Goal: Task Accomplishment & Management: Complete application form

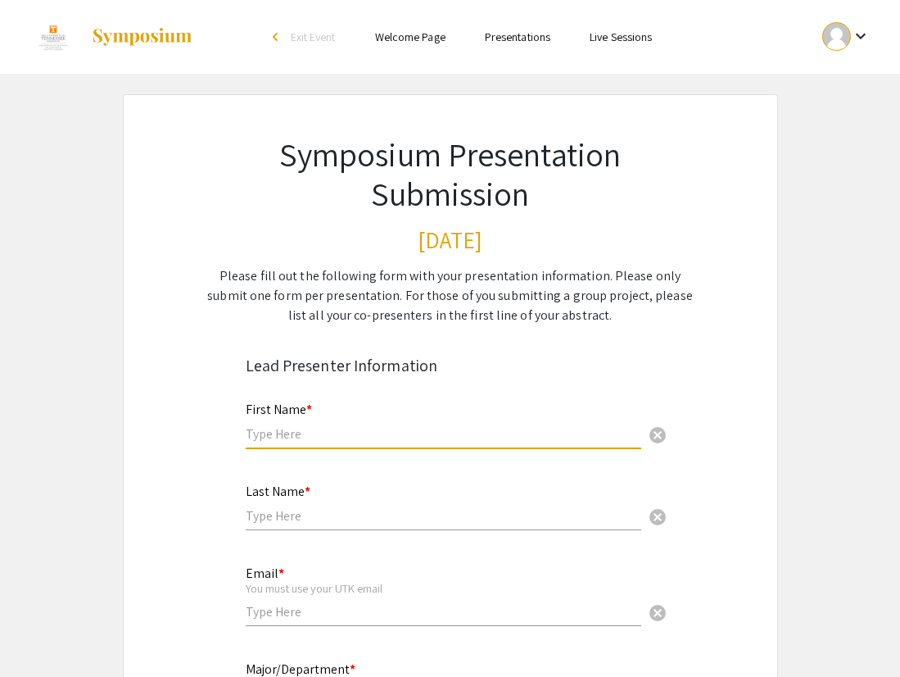
click at [392, 436] on input "text" at bounding box center [444, 433] width 396 height 17
type input "[PERSON_NAME]"
click at [310, 600] on div "Email * You must use your UTK email cancel" at bounding box center [444, 588] width 396 height 76
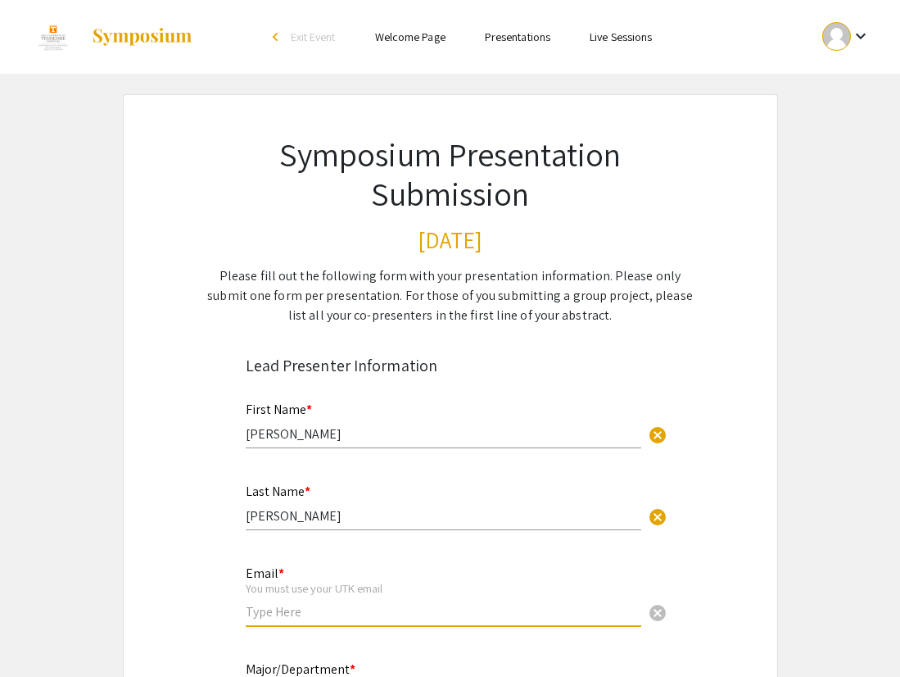
click at [306, 614] on input "email" at bounding box center [444, 611] width 396 height 17
type input "[EMAIL_ADDRESS][DOMAIN_NAME]"
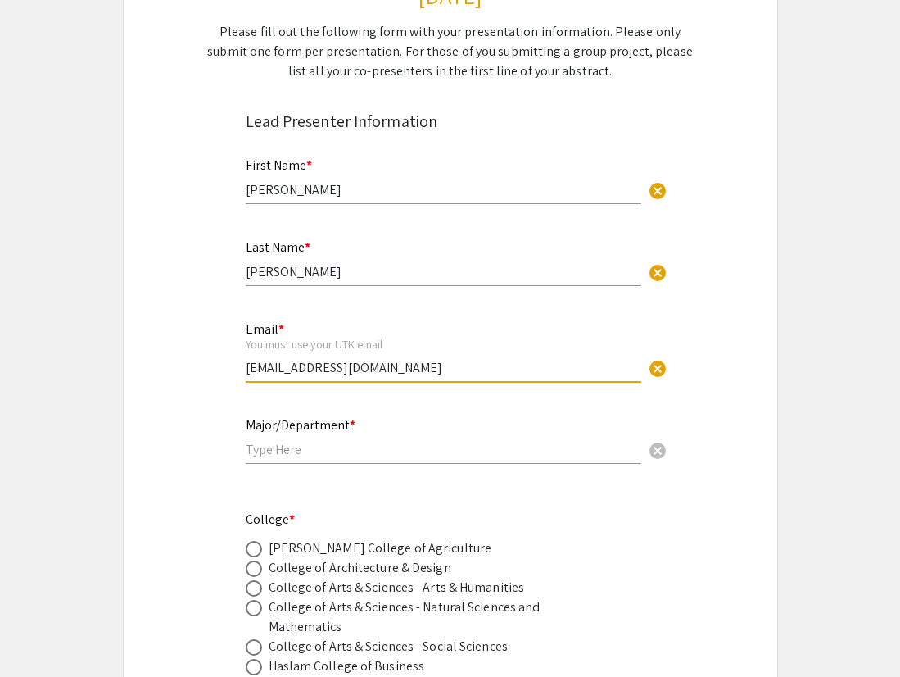
scroll to position [247, 0]
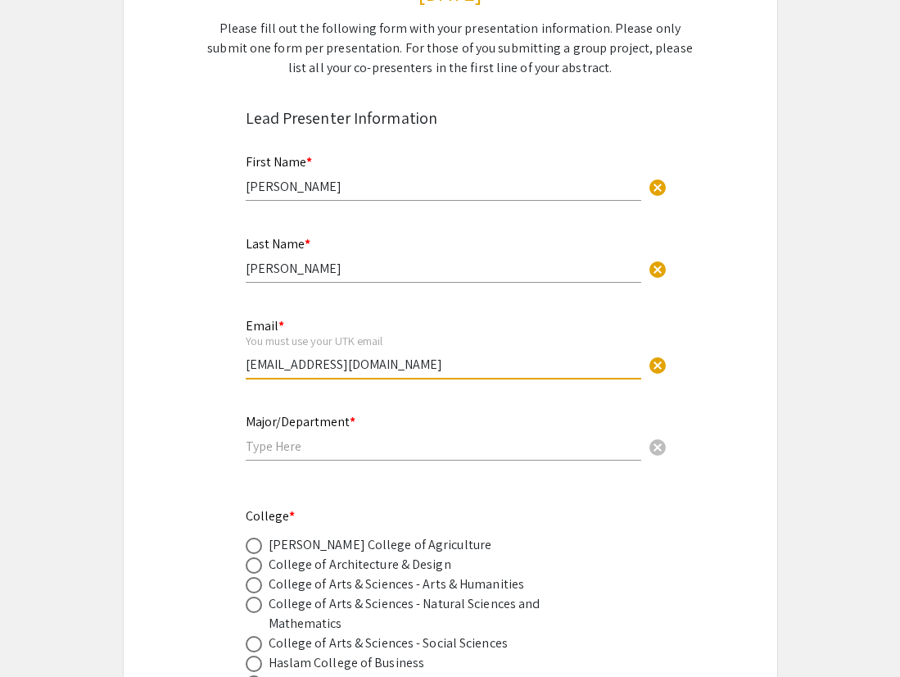
click at [291, 446] on input "text" at bounding box center [444, 445] width 396 height 17
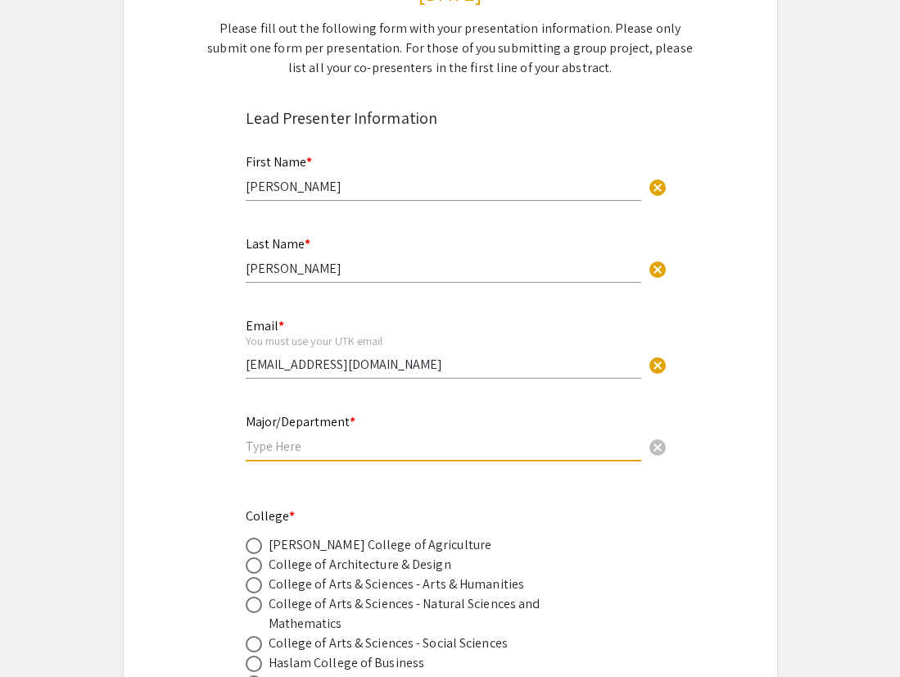
type input "Animal Science, Pre-Veterinary/Animal Science"
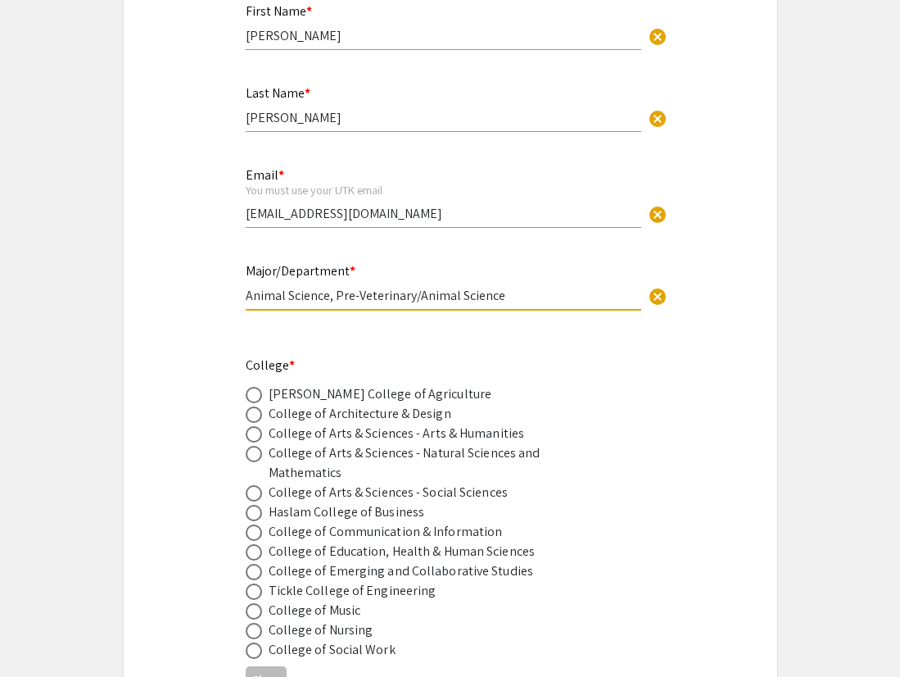
scroll to position [400, 0]
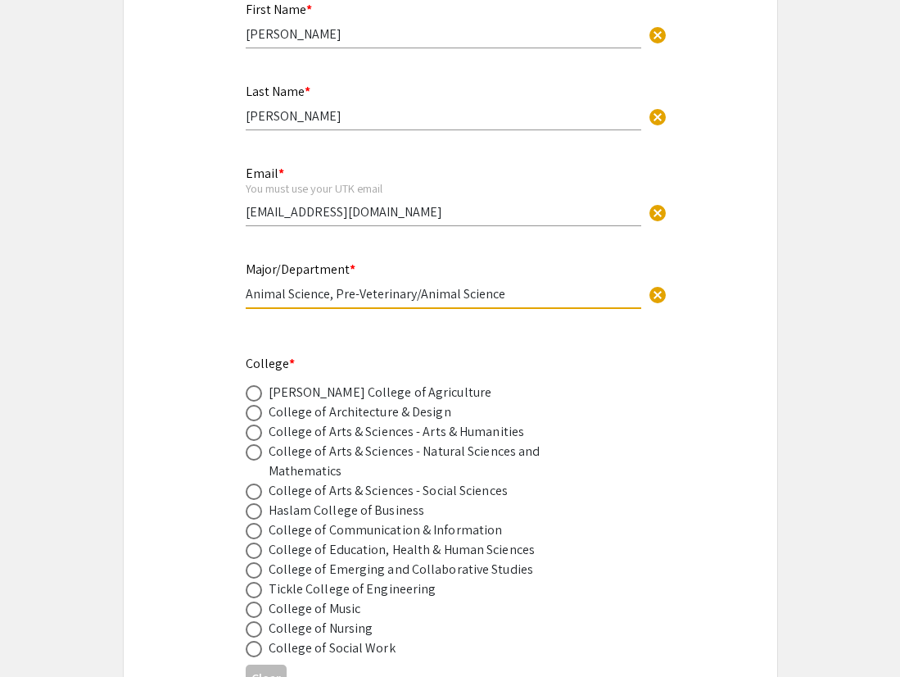
click at [346, 387] on div "[PERSON_NAME] College of Agriculture" at bounding box center [381, 393] width 224 height 20
click at [328, 395] on div "[PERSON_NAME] College of Agriculture" at bounding box center [381, 393] width 224 height 20
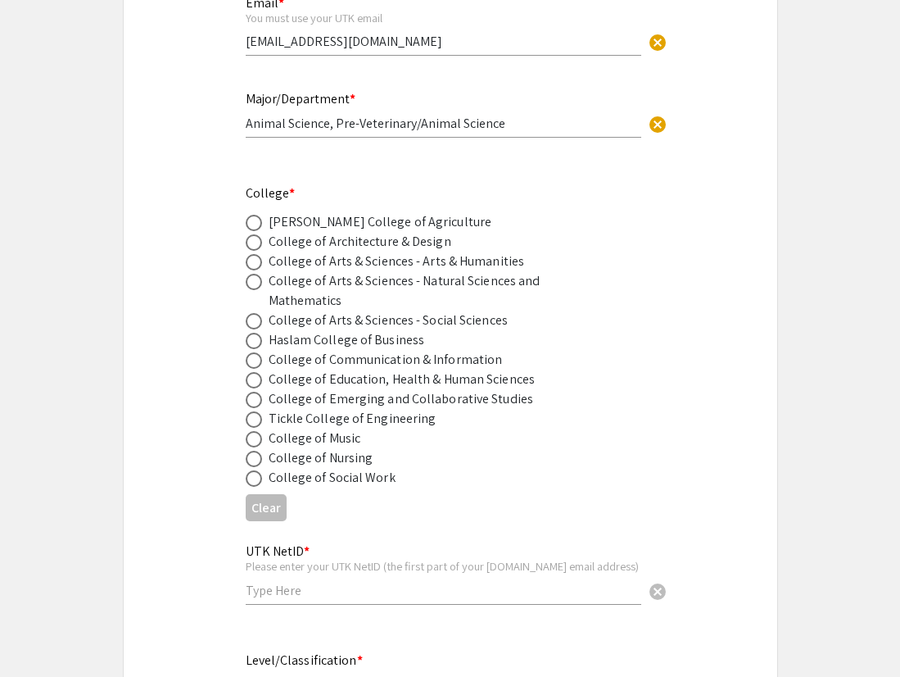
scroll to position [571, 0]
click at [251, 219] on span at bounding box center [254, 222] width 16 height 16
click at [251, 219] on input "radio" at bounding box center [254, 222] width 16 height 16
radio input "true"
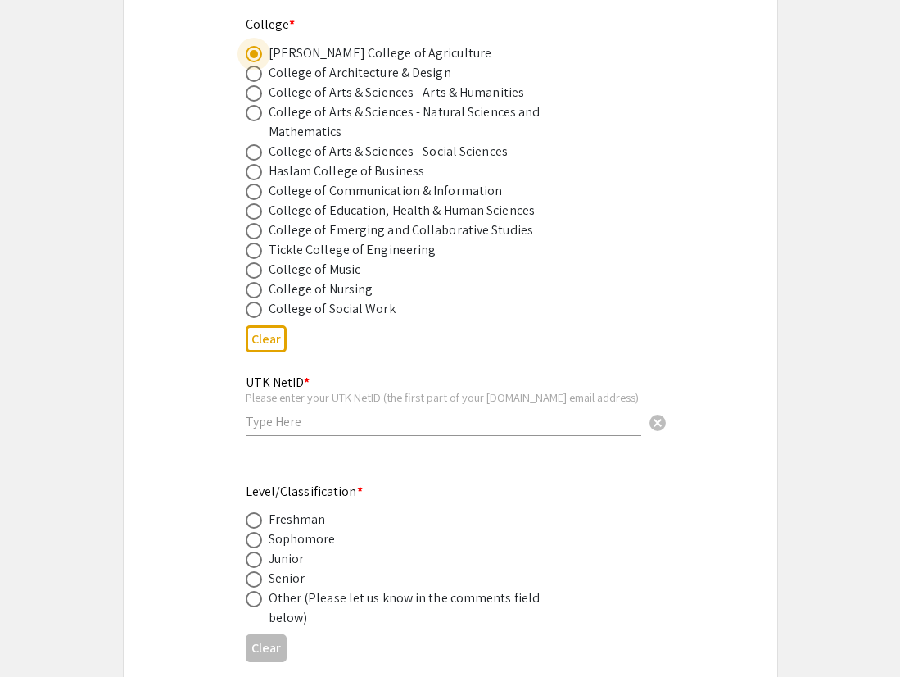
click at [281, 435] on div "UTK NetID * Please enter your UTK NetID (the first part of your [DOMAIN_NAME] e…" at bounding box center [444, 397] width 396 height 76
type input "lcrispel"
click at [252, 577] on span at bounding box center [254, 579] width 16 height 16
click at [252, 577] on input "radio" at bounding box center [254, 579] width 16 height 16
radio input "true"
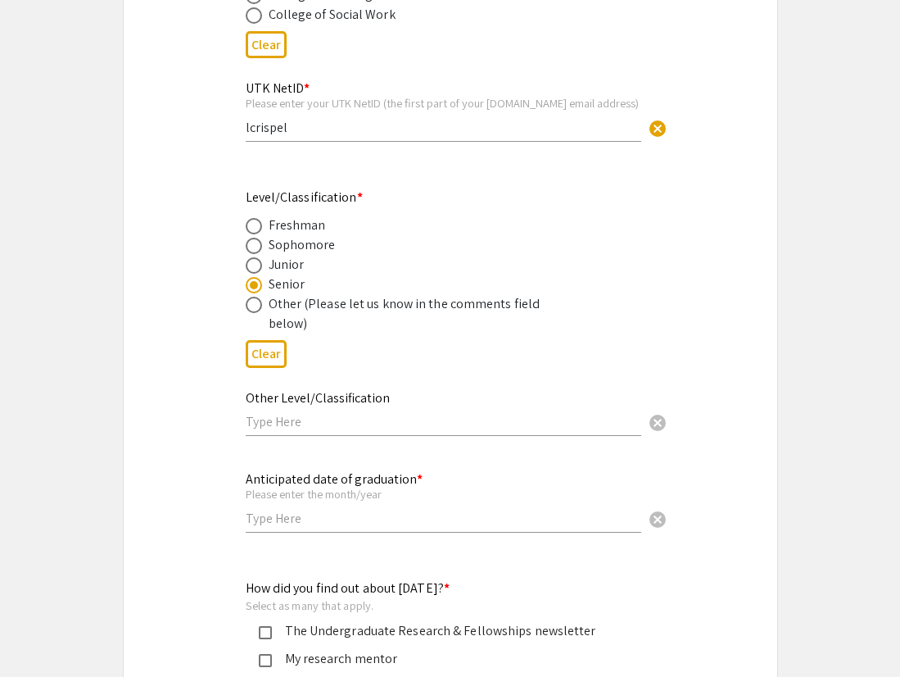
scroll to position [1036, 0]
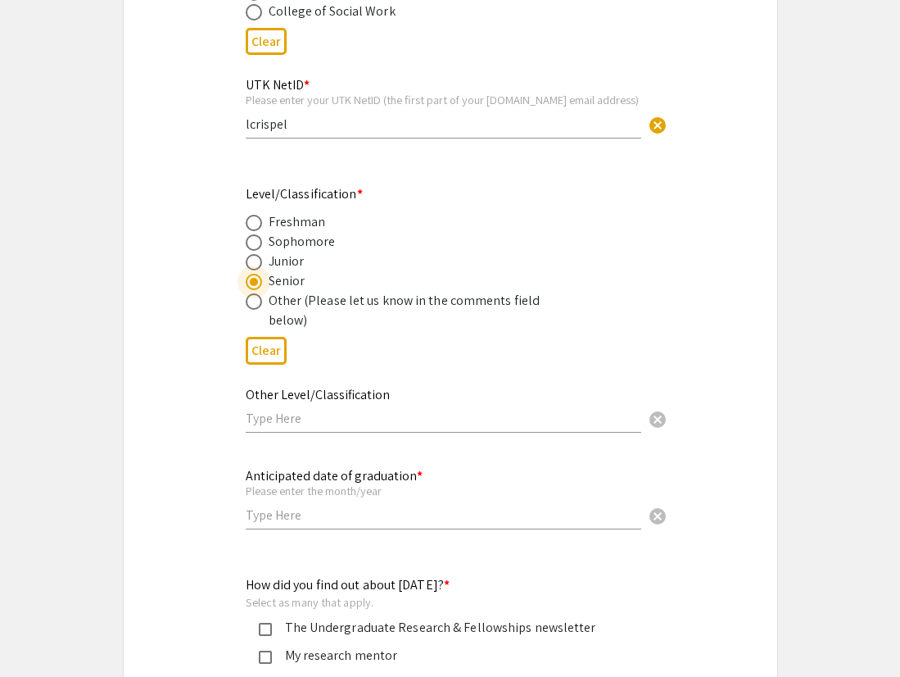
click at [292, 518] on input "text" at bounding box center [444, 514] width 396 height 17
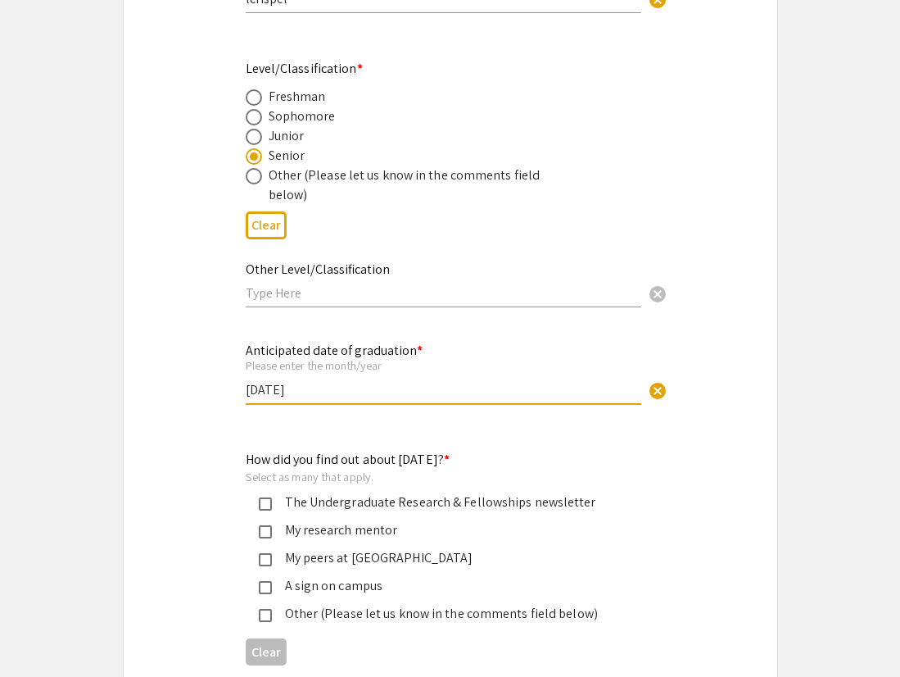
scroll to position [1175, 0]
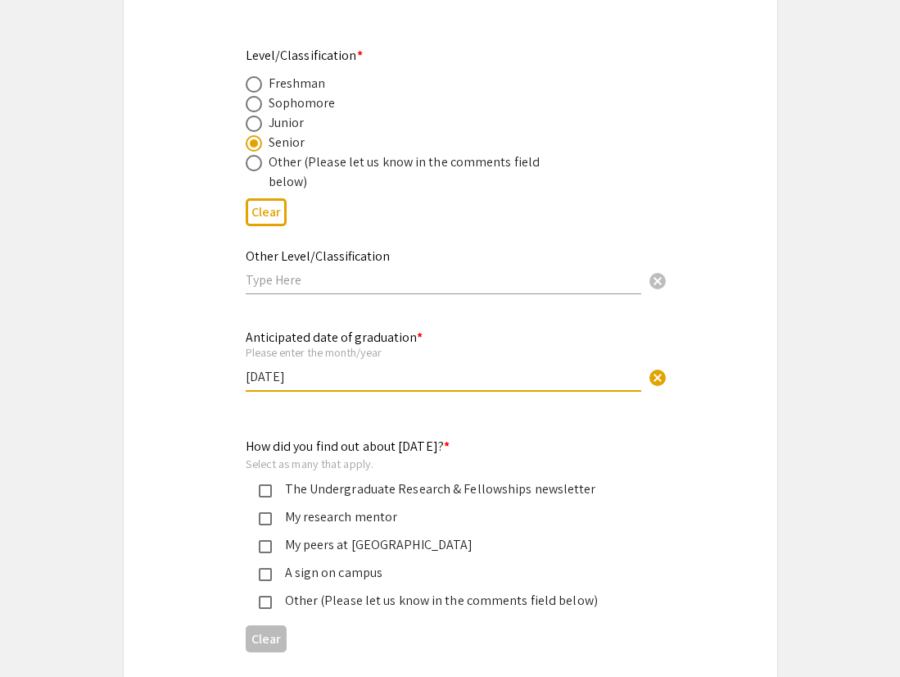
type input "[DATE]"
click at [263, 522] on mat-pseudo-checkbox at bounding box center [265, 518] width 13 height 13
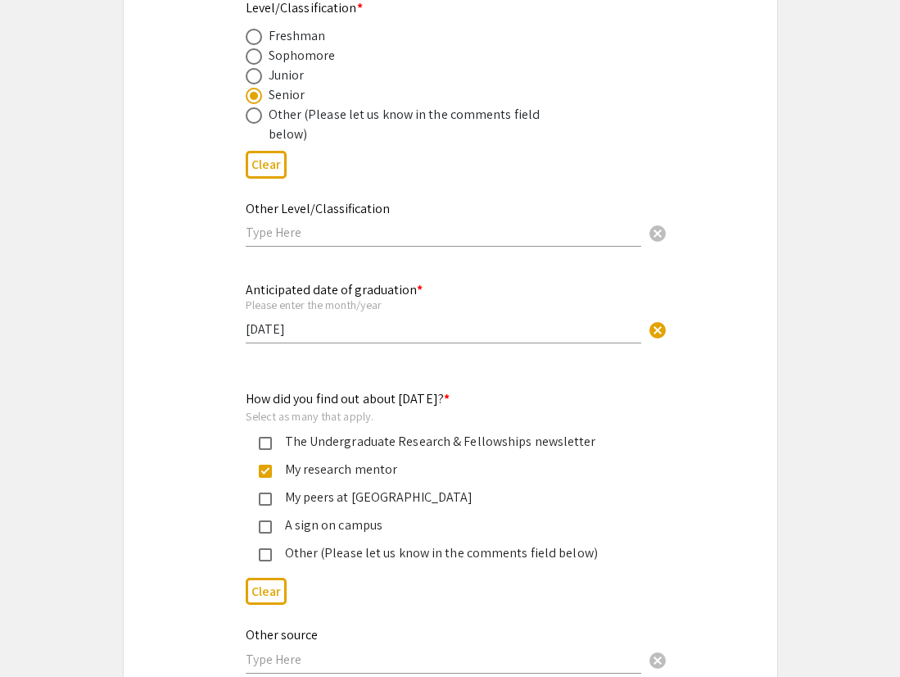
scroll to position [1237, 0]
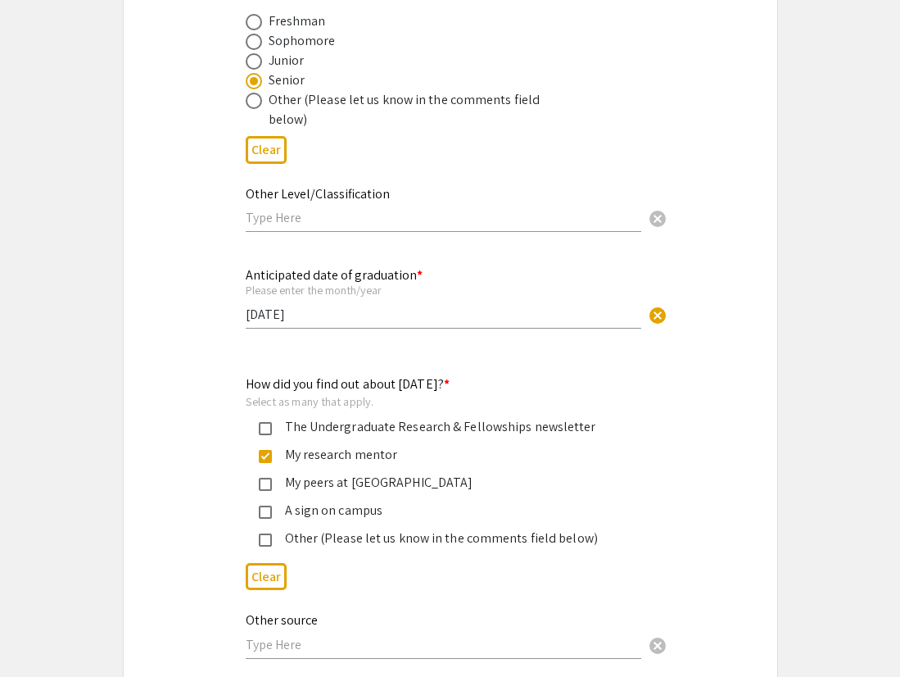
click at [264, 442] on mat-selection-list "The Undergraduate Research & Fellowships newsletter My research mentor My peers…" at bounding box center [437, 482] width 383 height 131
click at [265, 423] on div "The Undergraduate Research & Fellowships newsletter" at bounding box center [437, 427] width 383 height 20
click at [265, 460] on mat-pseudo-checkbox at bounding box center [265, 456] width 13 height 13
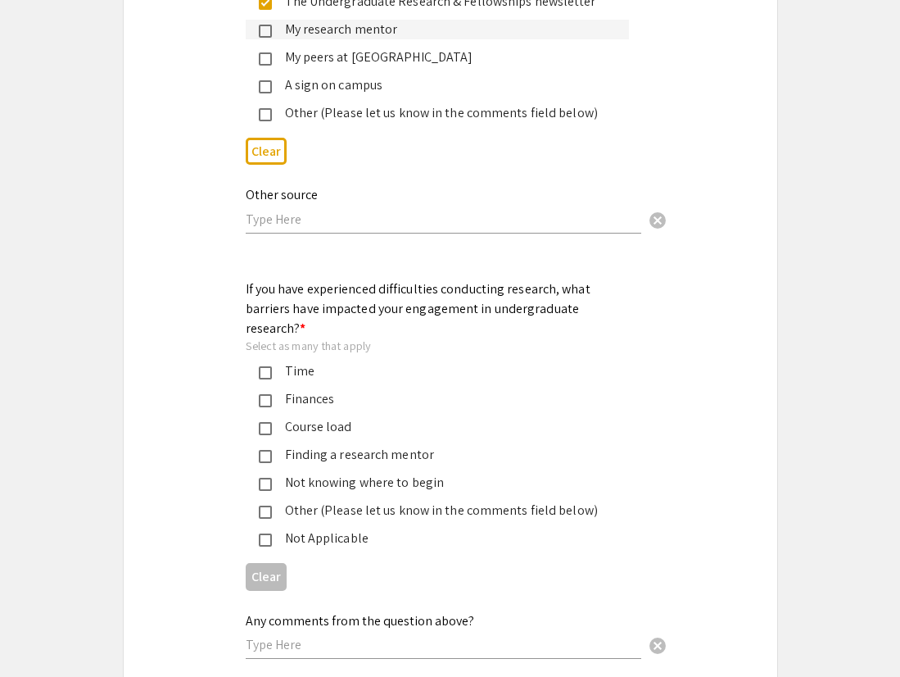
scroll to position [1664, 0]
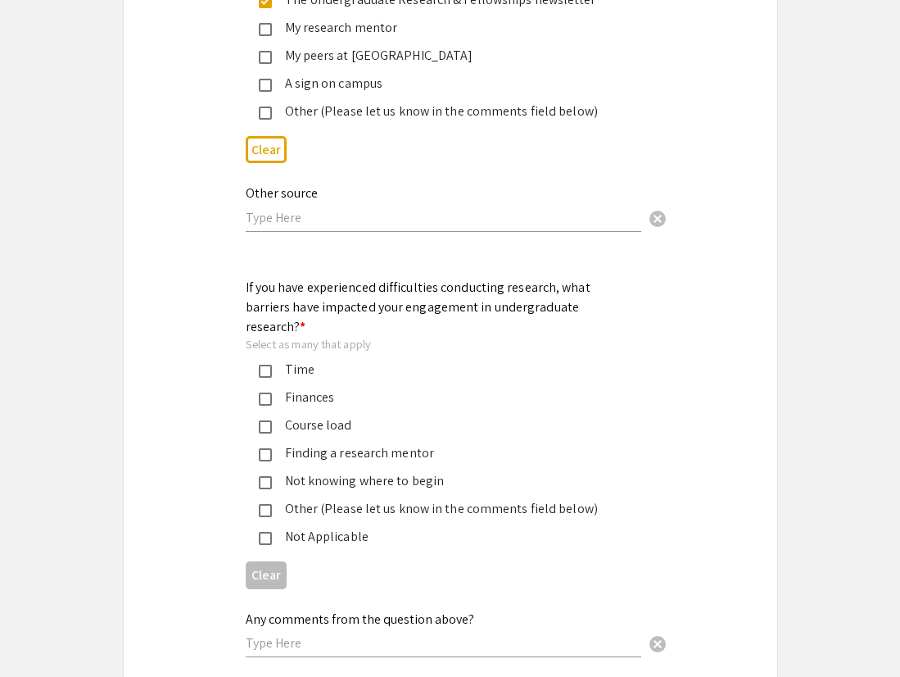
click at [289, 389] on div "Finances" at bounding box center [444, 397] width 344 height 20
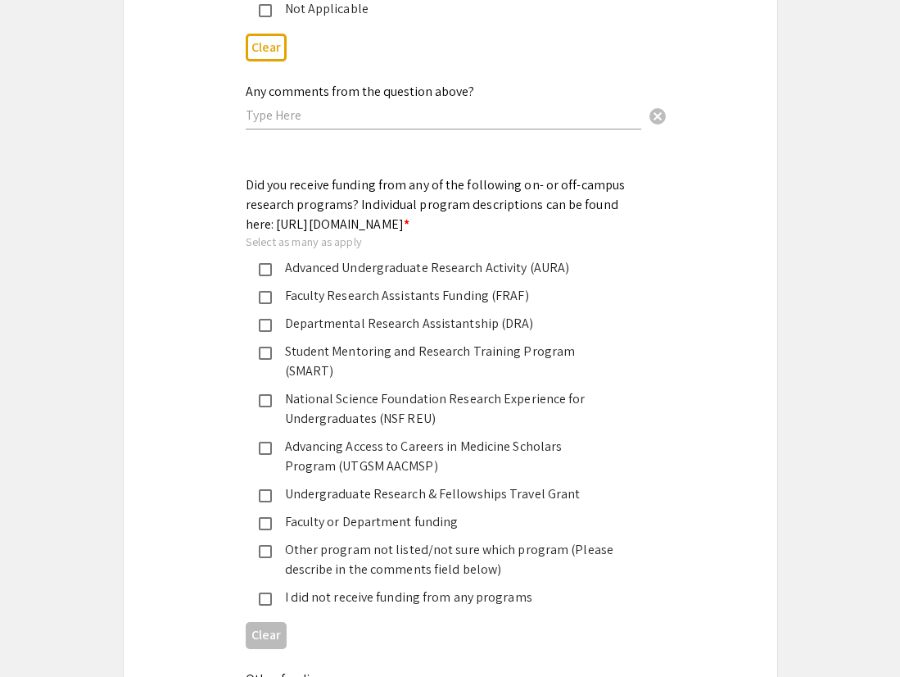
scroll to position [2194, 0]
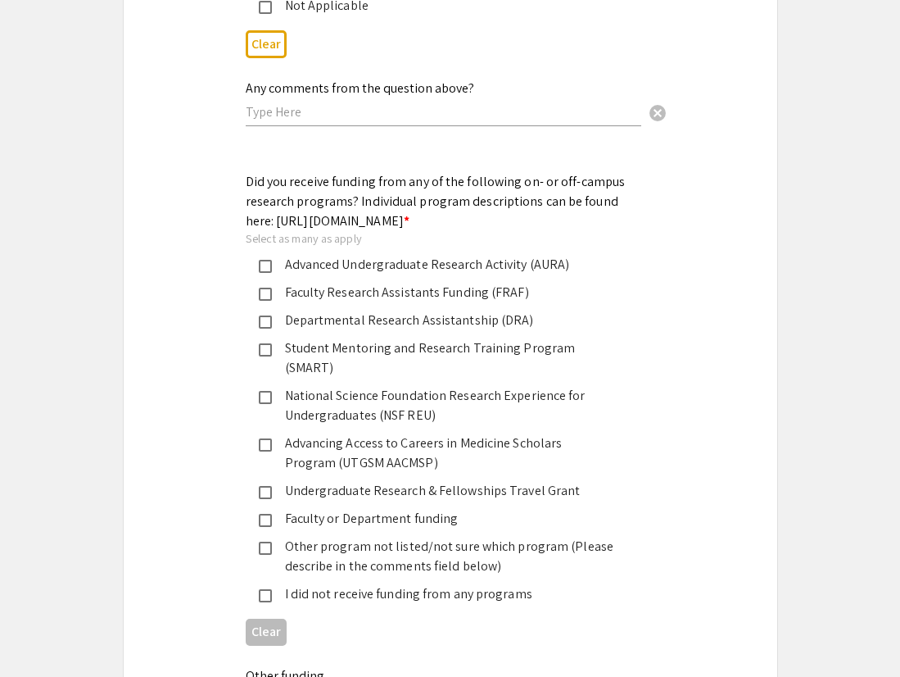
click at [265, 268] on mat-pseudo-checkbox at bounding box center [265, 266] width 13 height 13
click at [265, 312] on mat-selection-list "Advanced Undergraduate Research Activity (AURA) Faculty Research Assistants Fun…" at bounding box center [437, 429] width 383 height 349
click at [265, 300] on mat-pseudo-checkbox at bounding box center [265, 294] width 13 height 13
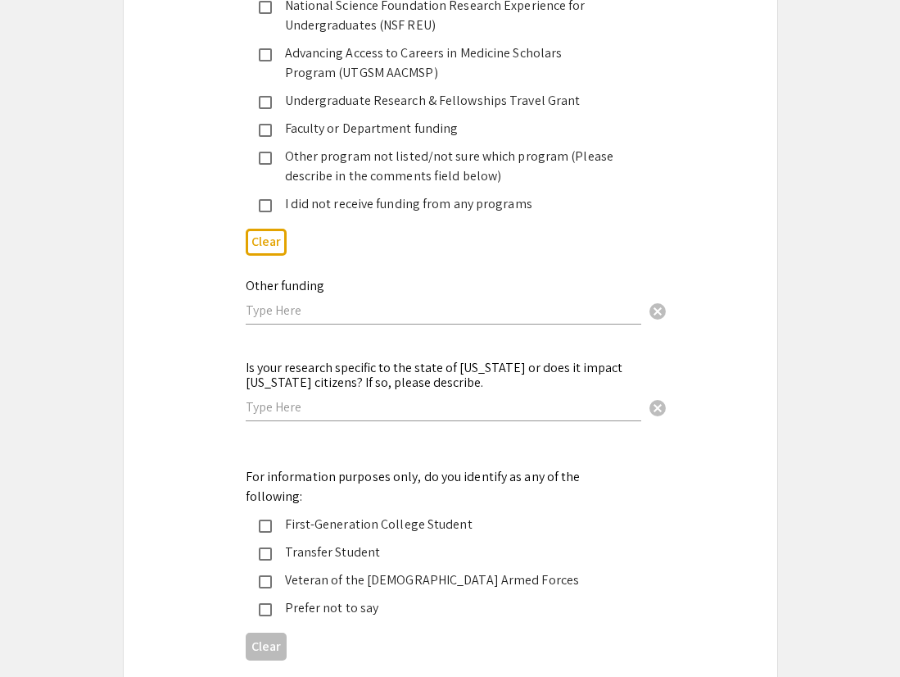
scroll to position [2616, 0]
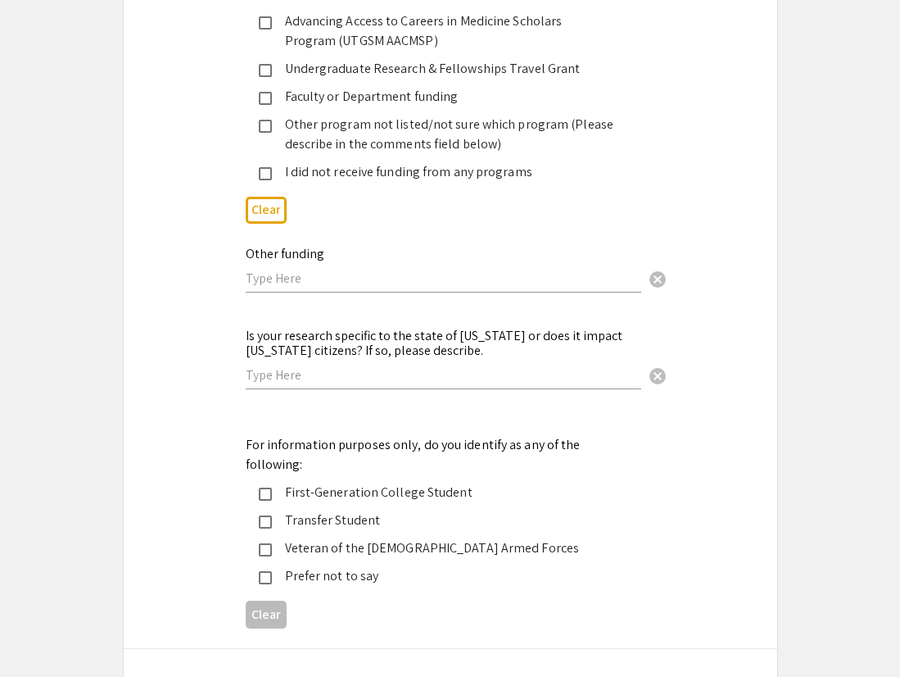
click at [269, 92] on mat-pseudo-checkbox at bounding box center [265, 98] width 13 height 13
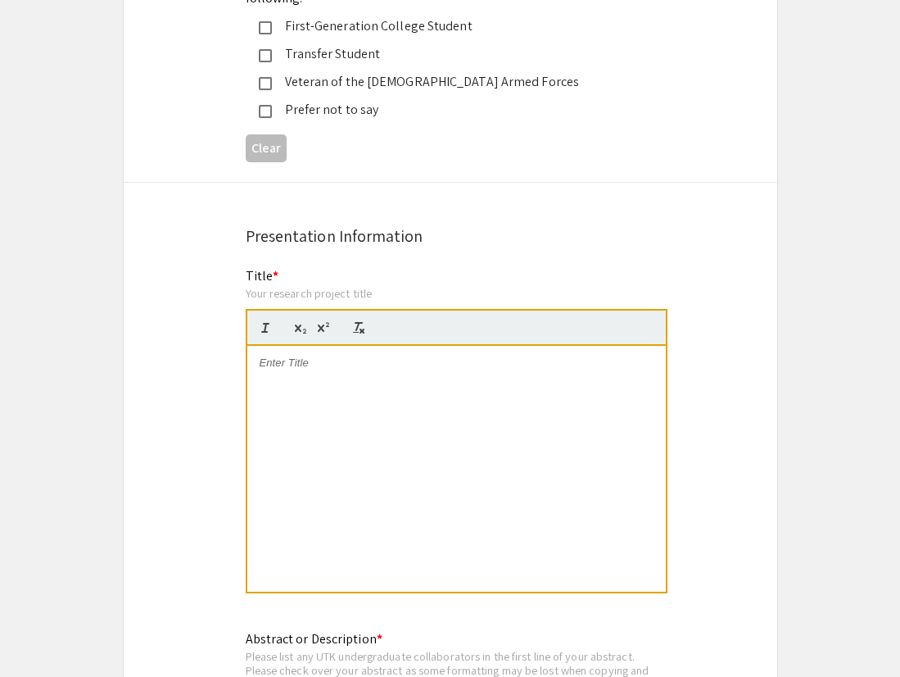
scroll to position [3084, 0]
click at [311, 345] on div at bounding box center [456, 467] width 419 height 246
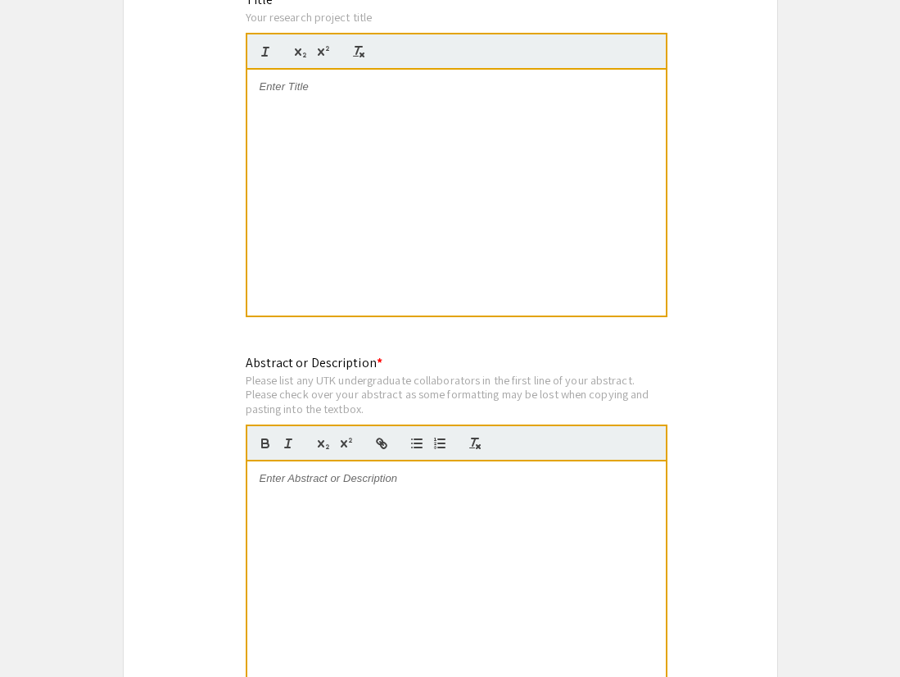
scroll to position [3374, 0]
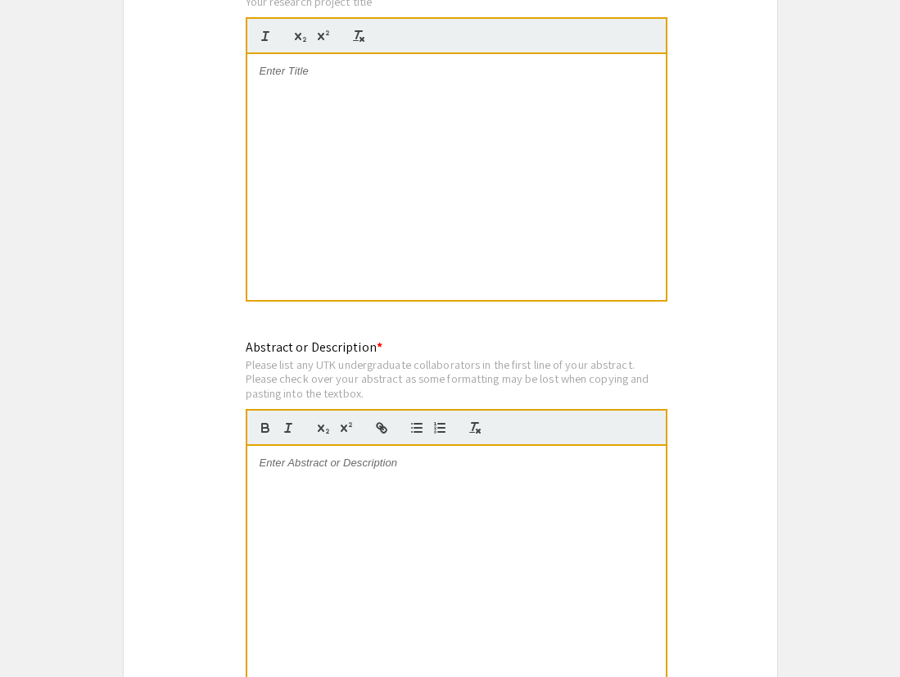
click at [405, 487] on div at bounding box center [456, 569] width 419 height 246
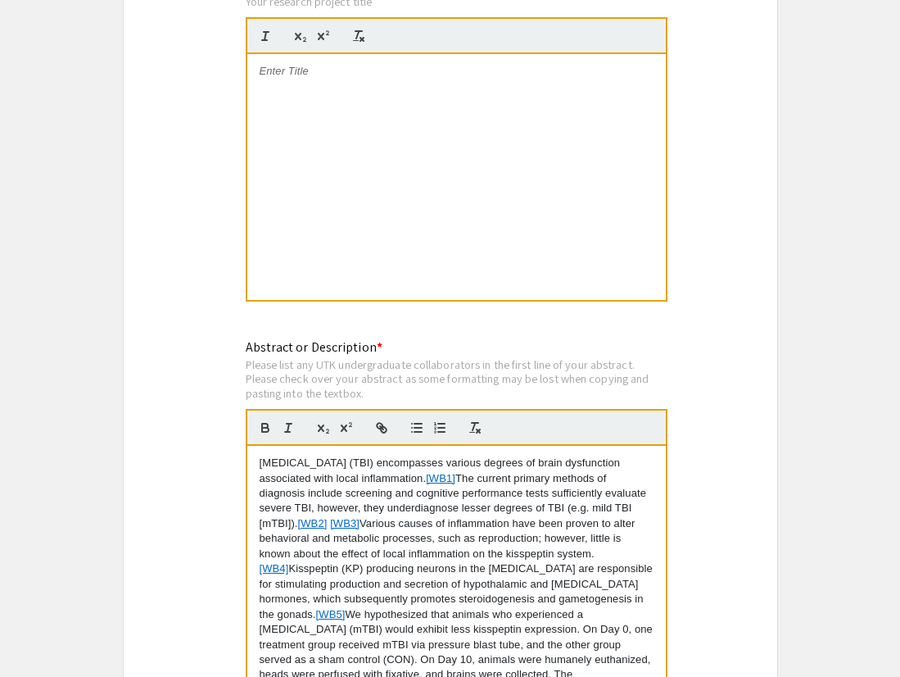
scroll to position [231, 0]
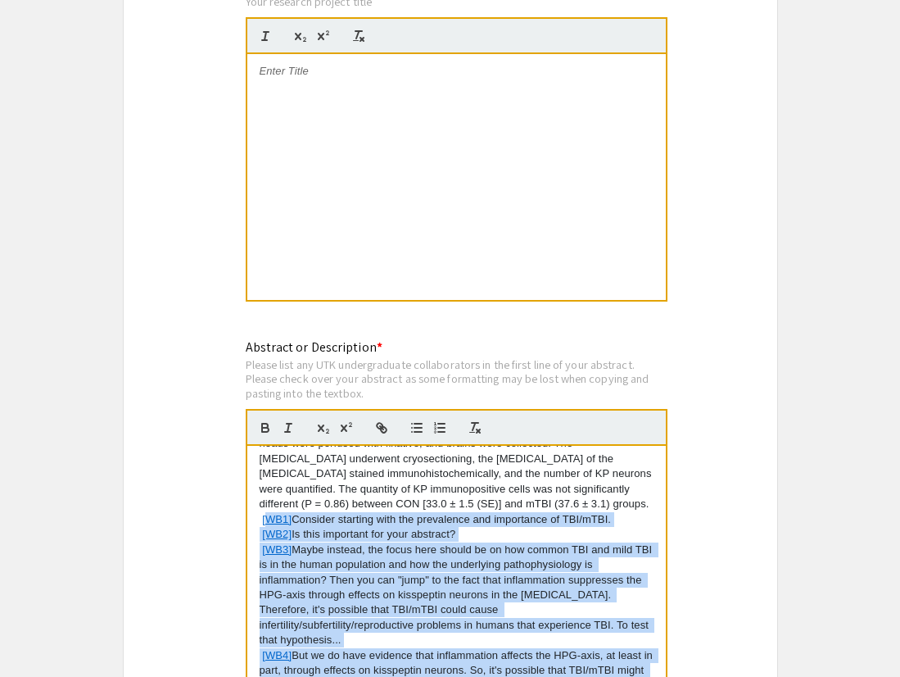
drag, startPoint x: 525, startPoint y: 652, endPoint x: 268, endPoint y: 483, distance: 307.6
click at [268, 483] on div "[MEDICAL_DATA] (TBI) encompasses various degrees of brain dysfunction associate…" at bounding box center [456, 569] width 419 height 246
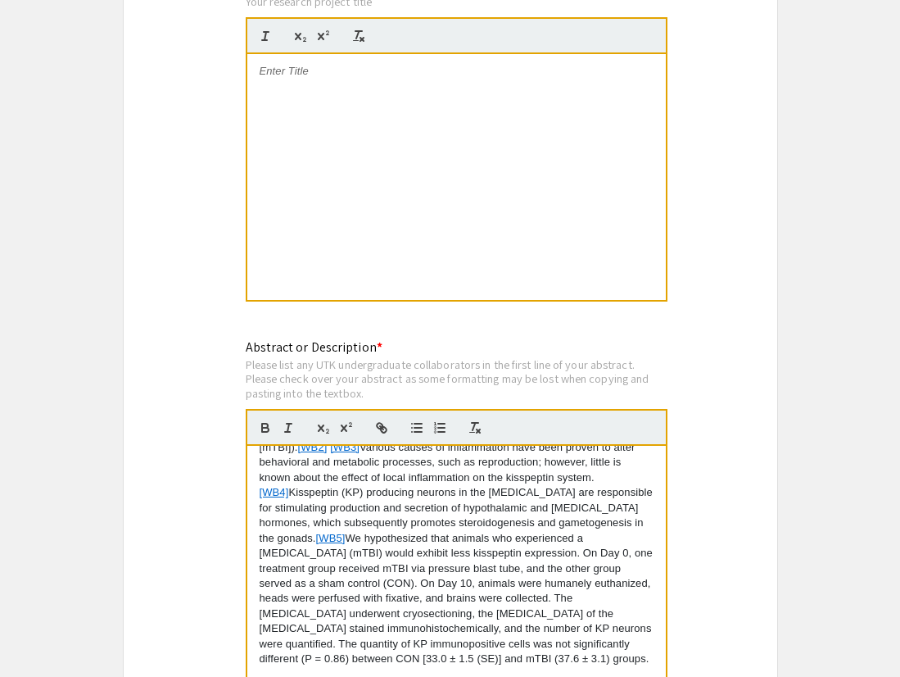
scroll to position [0, 0]
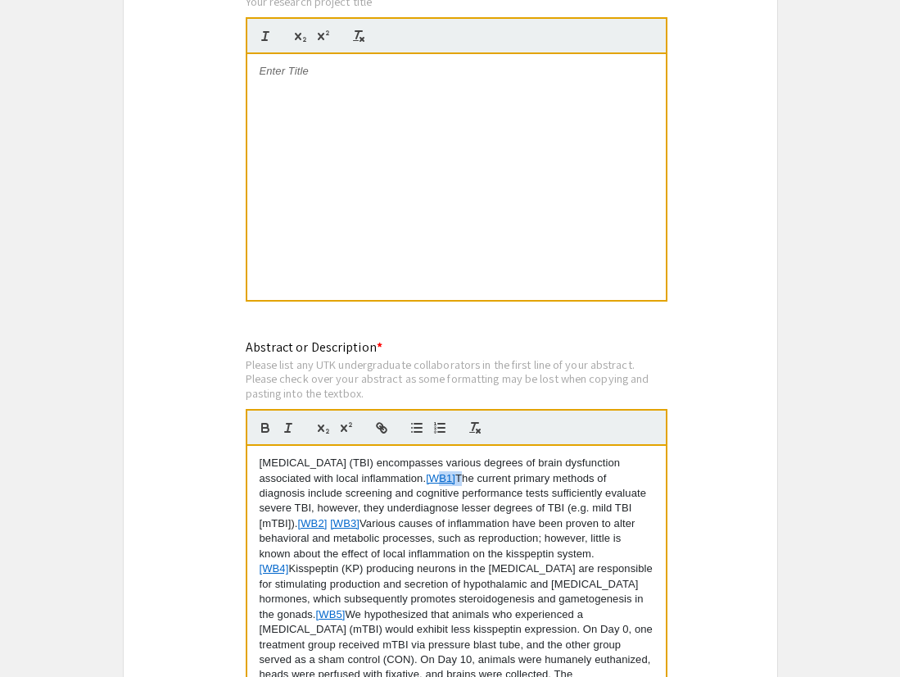
drag, startPoint x: 460, startPoint y: 444, endPoint x: 433, endPoint y: 443, distance: 26.2
click at [433, 455] on p "[MEDICAL_DATA] (TBI) encompasses various degrees of brain dysfunction associate…" at bounding box center [457, 599] width 394 height 288
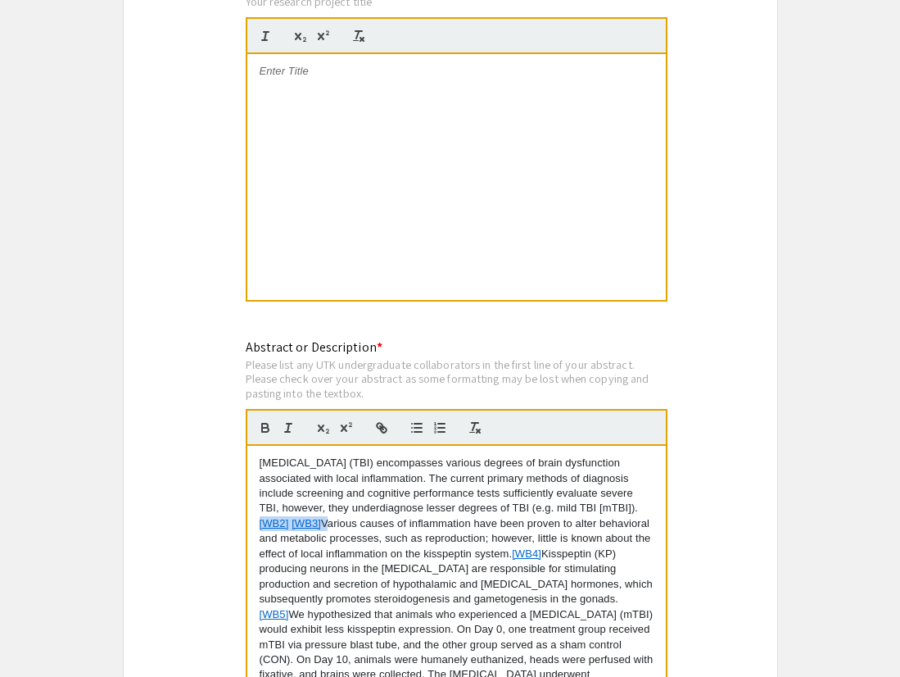
drag, startPoint x: 325, startPoint y: 491, endPoint x: 237, endPoint y: 488, distance: 88.5
click at [237, 488] on div "Abstract or Description * Please list any UTK undergraduate collaborators in th…" at bounding box center [450, 526] width 434 height 378
drag, startPoint x: 548, startPoint y: 521, endPoint x: 514, endPoint y: 521, distance: 33.6
click at [514, 521] on p "[MEDICAL_DATA] (TBI) encompasses various degrees of brain dysfunction associate…" at bounding box center [457, 599] width 394 height 288
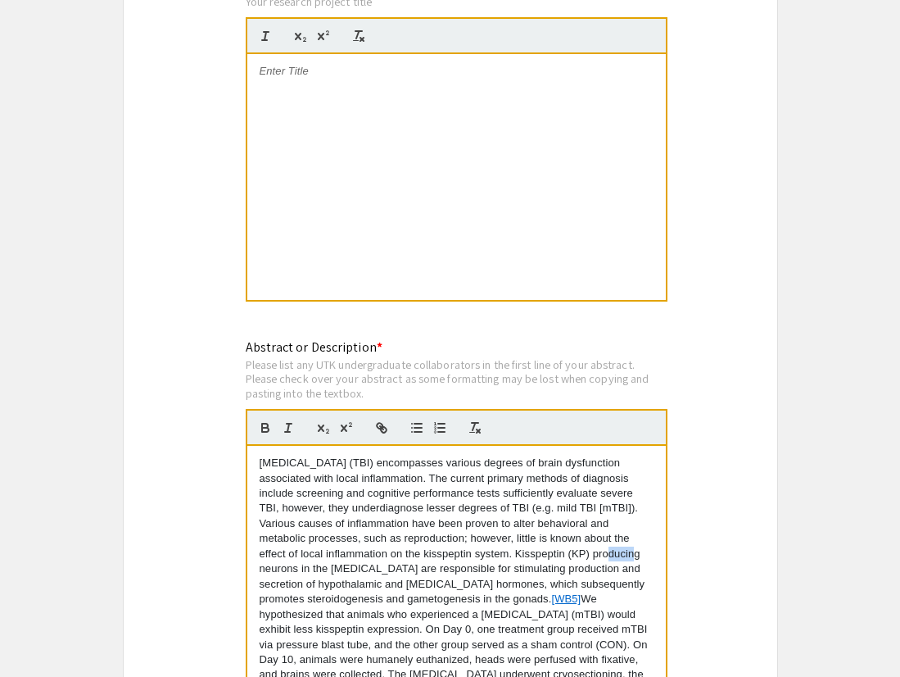
drag, startPoint x: 591, startPoint y: 520, endPoint x: 568, endPoint y: 520, distance: 22.9
click at [568, 520] on p "[MEDICAL_DATA] (TBI) encompasses various degrees of brain dysfunction associate…" at bounding box center [457, 599] width 394 height 288
drag, startPoint x: 535, startPoint y: 568, endPoint x: 505, endPoint y: 569, distance: 29.5
click at [505, 569] on p "[MEDICAL_DATA] (TBI) encompasses various degrees of brain dysfunction associate…" at bounding box center [457, 599] width 394 height 288
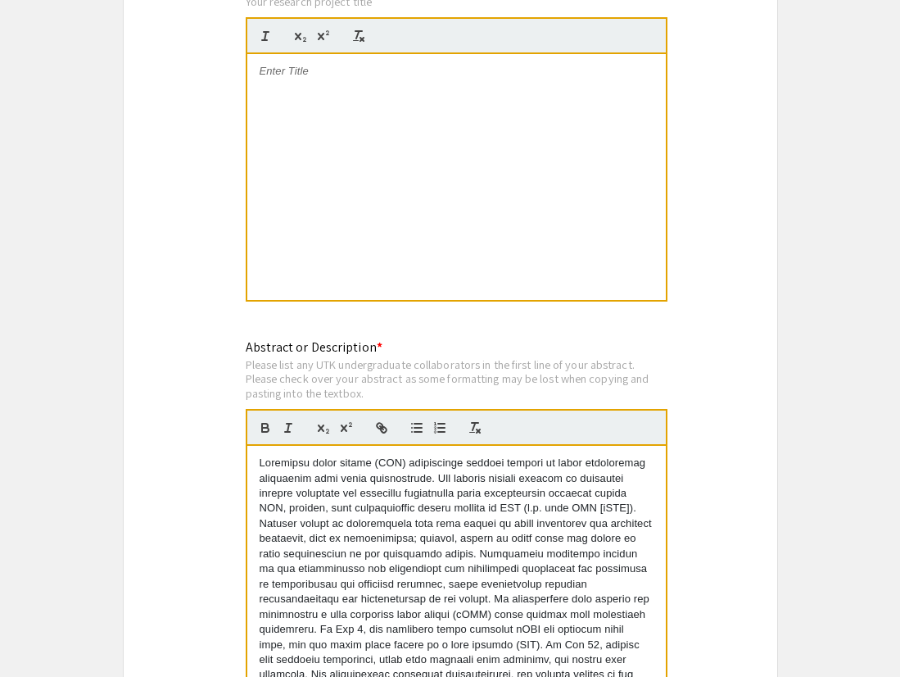
scroll to position [61, 0]
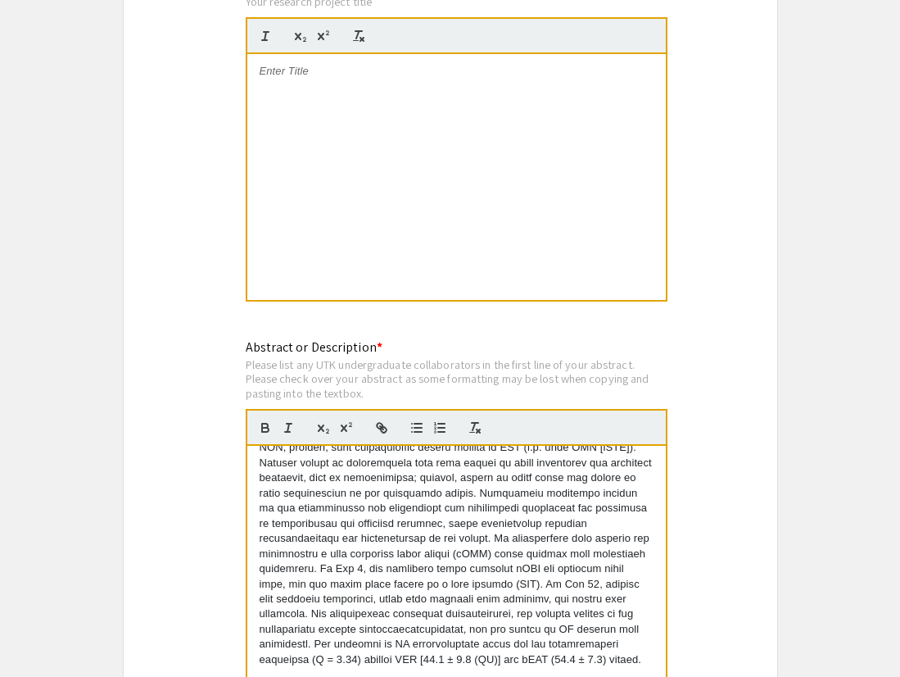
click at [509, 632] on p at bounding box center [457, 531] width 394 height 272
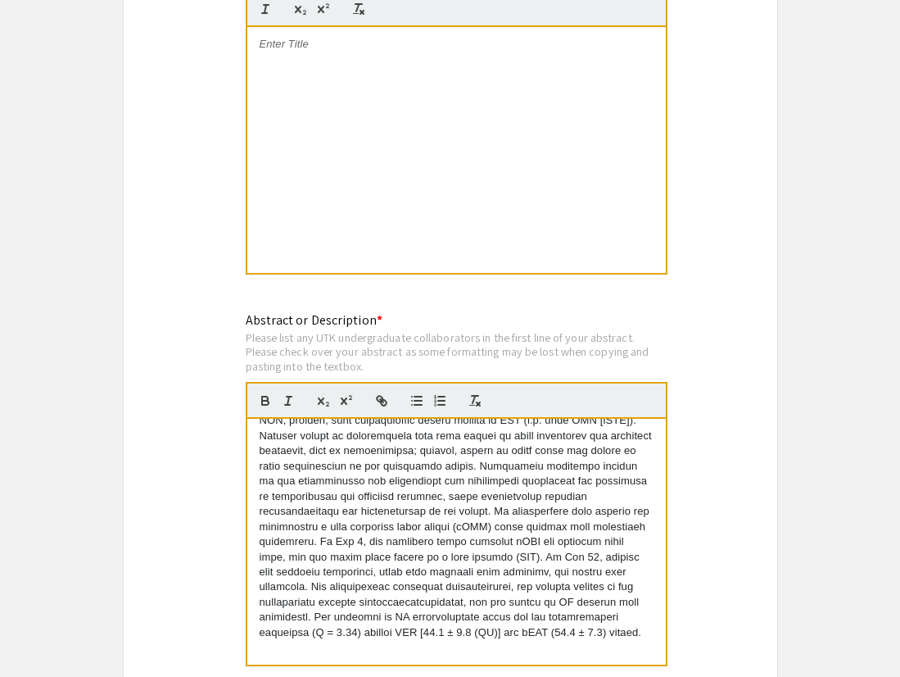
scroll to position [3177, 0]
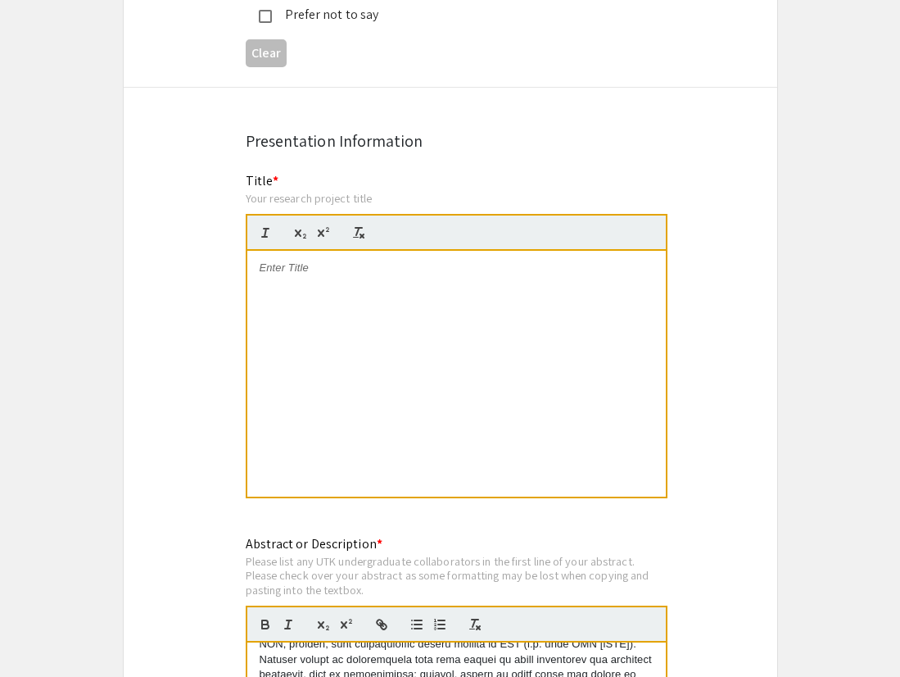
click at [500, 284] on div at bounding box center [456, 374] width 419 height 246
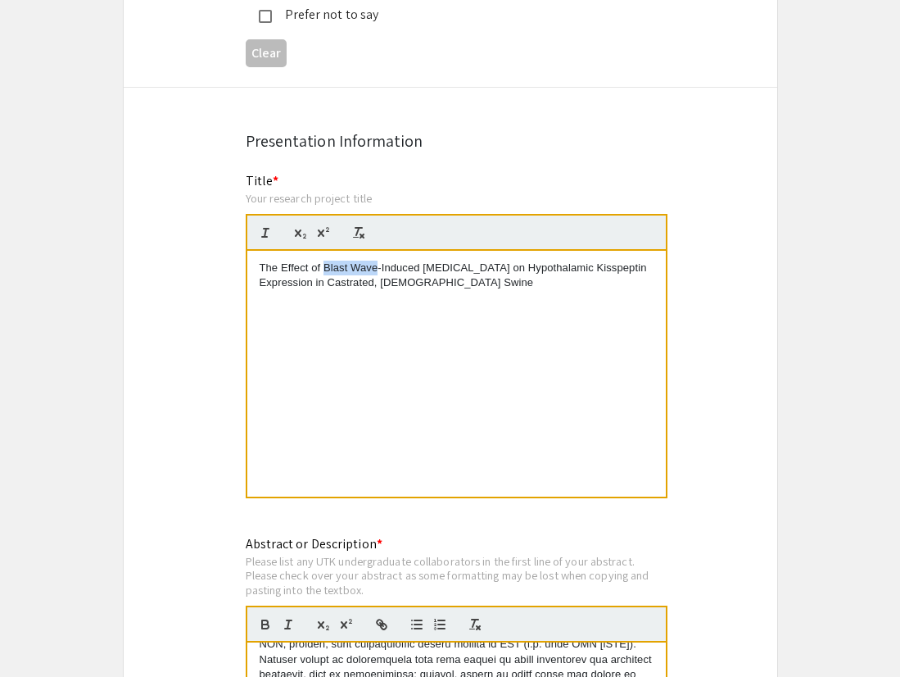
drag, startPoint x: 377, startPoint y: 236, endPoint x: 324, endPoint y: 236, distance: 53.2
click at [324, 260] on p "The Effect of Blast Wave-Induced [MEDICAL_DATA] on Hypothalamic Kisspeptin Expr…" at bounding box center [457, 275] width 394 height 30
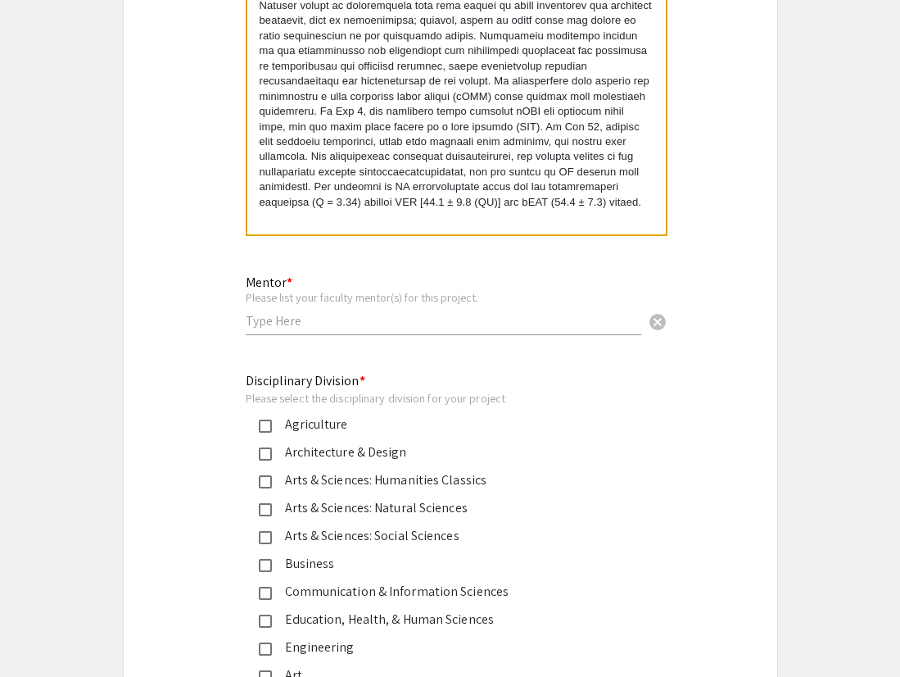
scroll to position [3832, 0]
click at [464, 301] on div "Mentor * Please list your faculty mentor(s) for this project. cancel" at bounding box center [444, 296] width 396 height 76
type input "[PERSON_NAME]"
click at [296, 414] on div "Agriculture" at bounding box center [444, 424] width 344 height 20
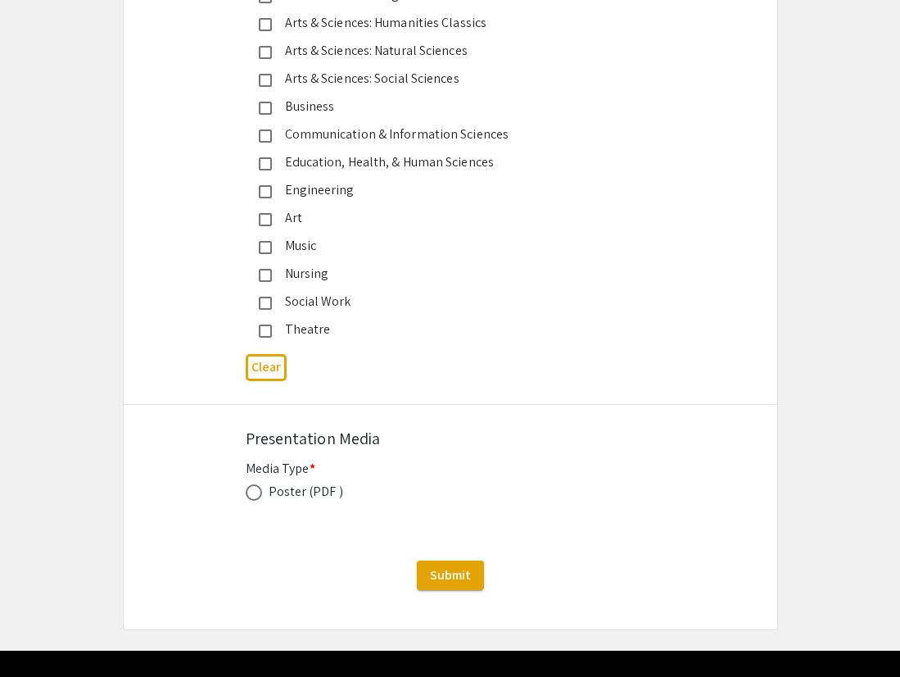
scroll to position [4296, 0]
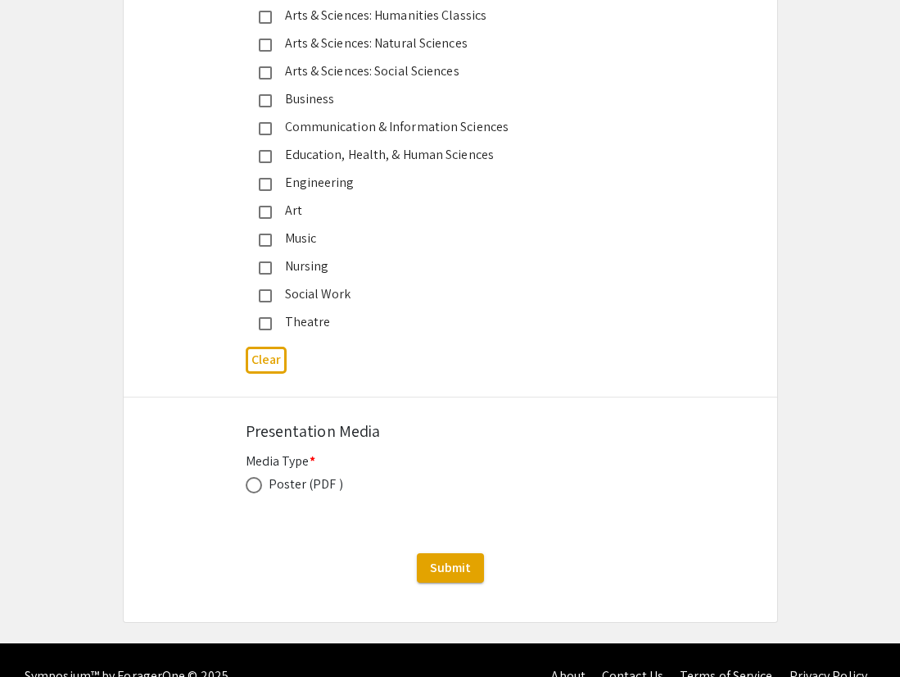
click at [279, 474] on div "Poster (PDF )" at bounding box center [306, 484] width 75 height 20
click at [264, 477] on label at bounding box center [257, 485] width 23 height 16
click at [262, 477] on input "radio" at bounding box center [254, 485] width 16 height 16
radio input "true"
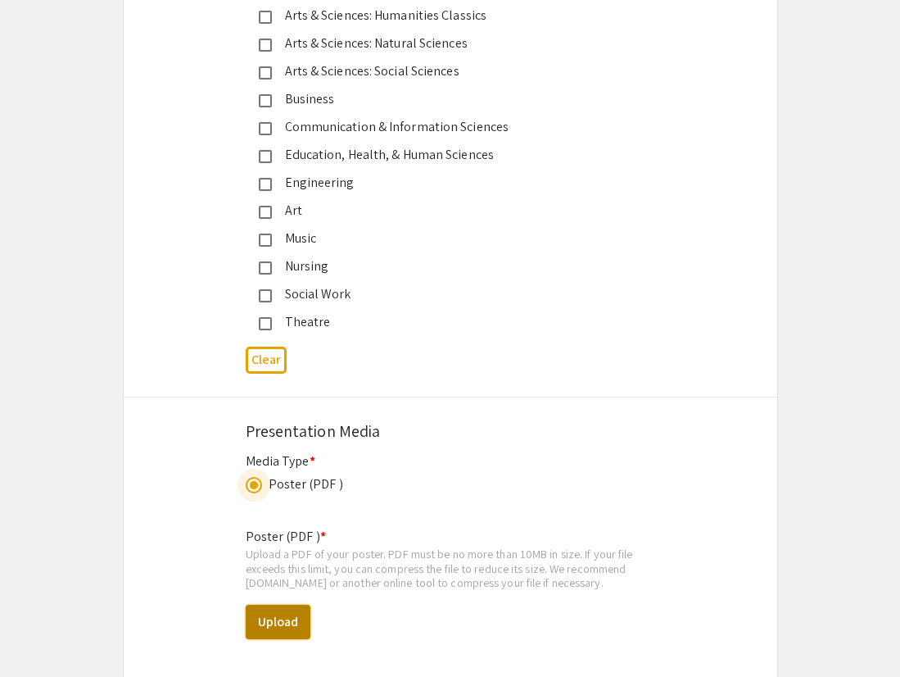
click at [299, 605] on button "Upload" at bounding box center [278, 622] width 65 height 34
select select "custom"
type input "0"
select select "custom"
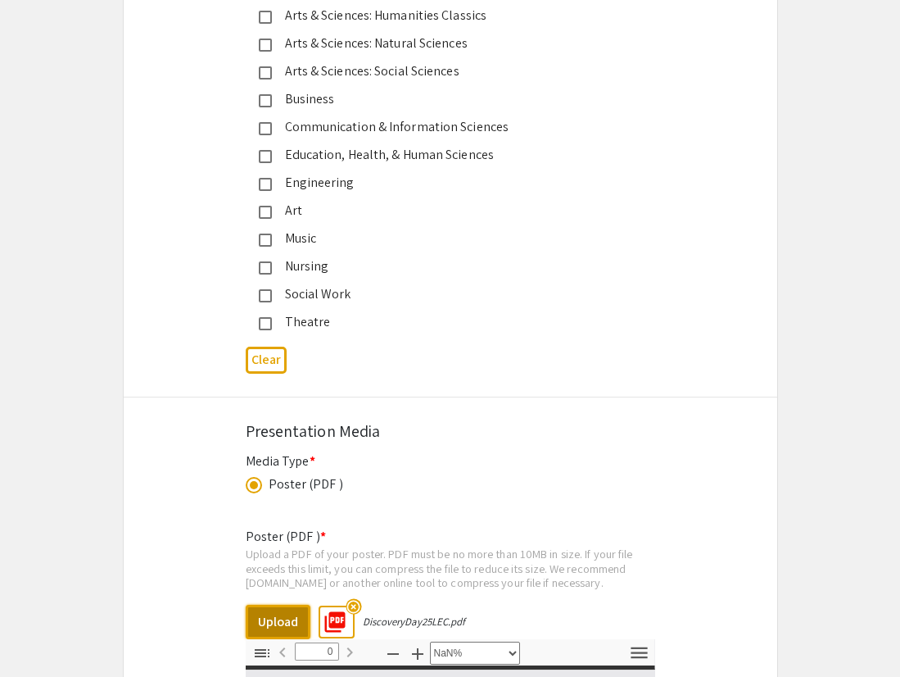
type input "1"
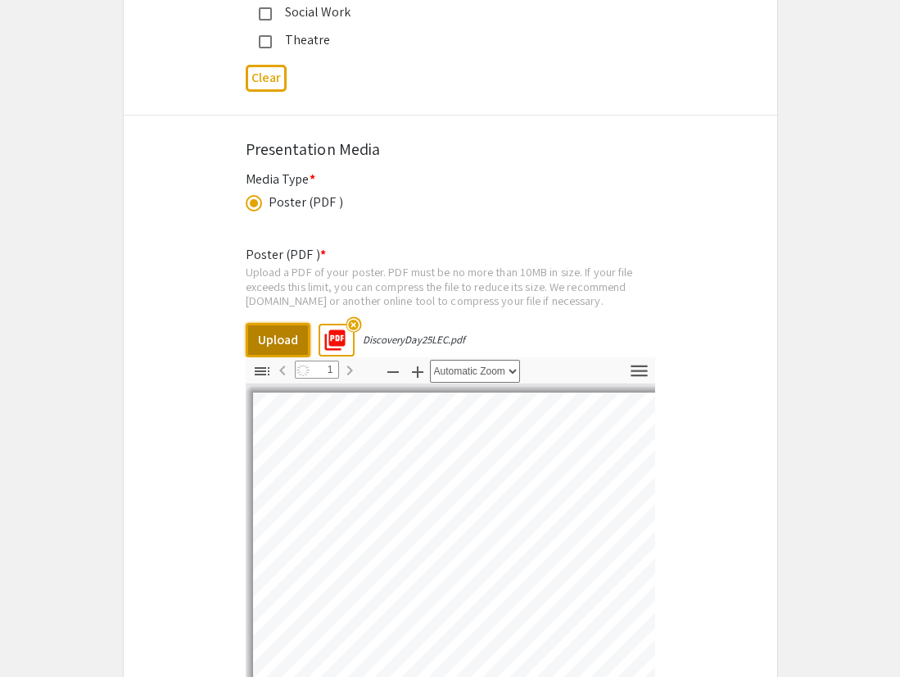
scroll to position [4584, 0]
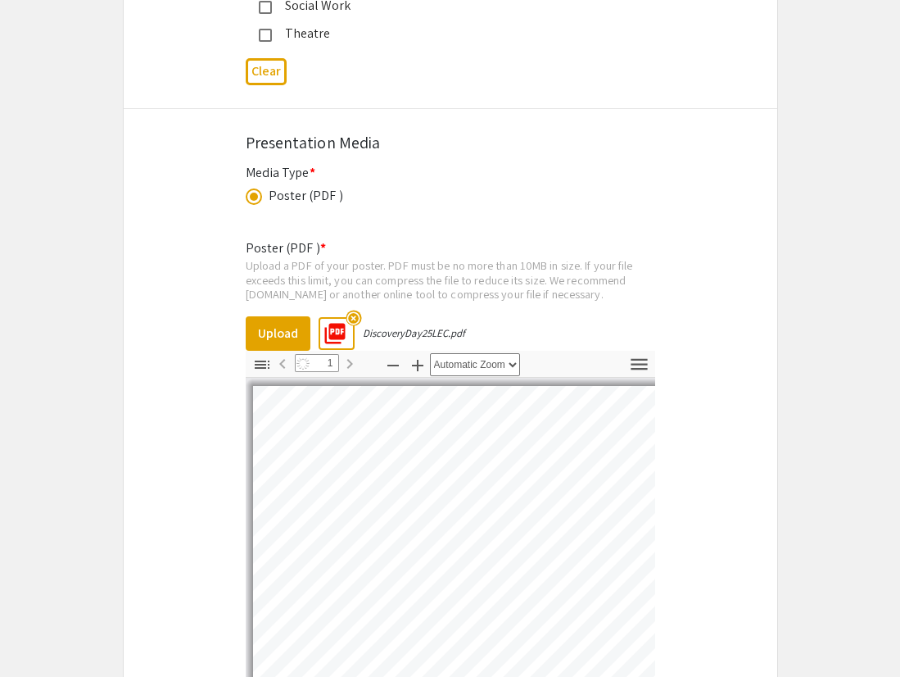
select select "auto"
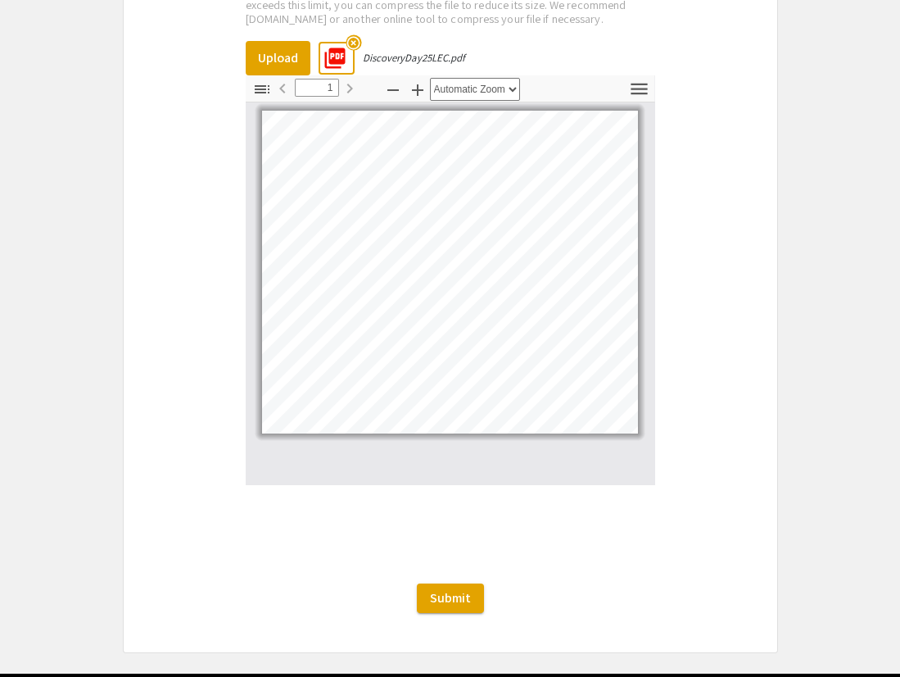
scroll to position [4861, 0]
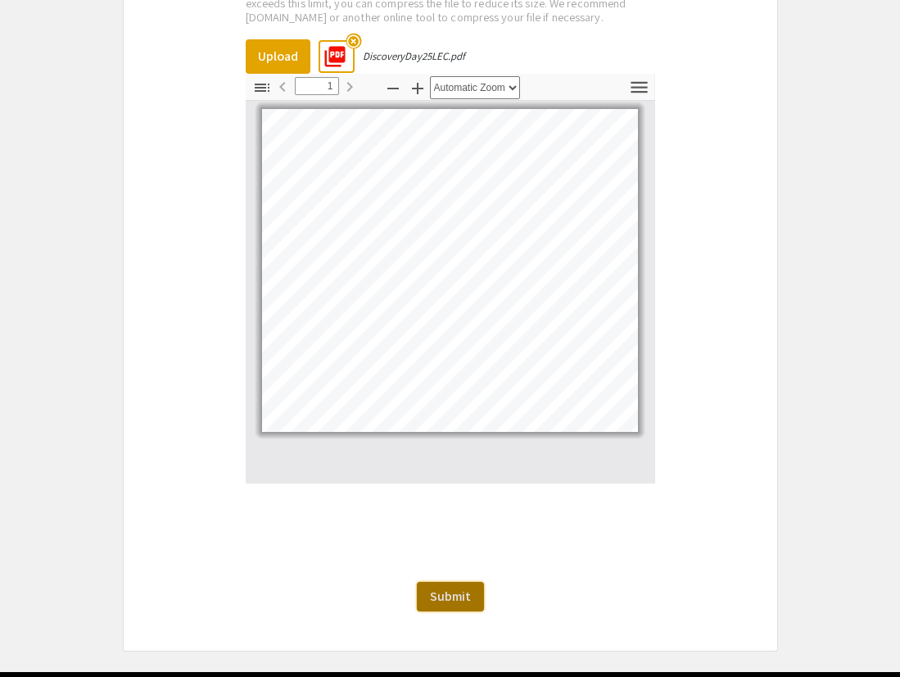
click at [440, 587] on span "Submit" at bounding box center [450, 595] width 41 height 17
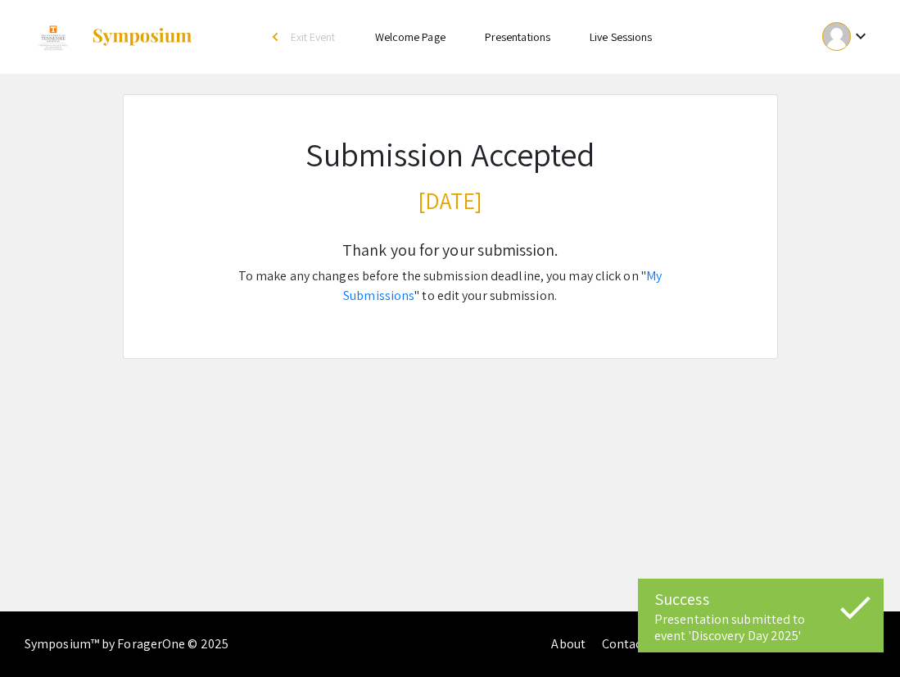
scroll to position [0, 0]
